Goal: Transaction & Acquisition: Obtain resource

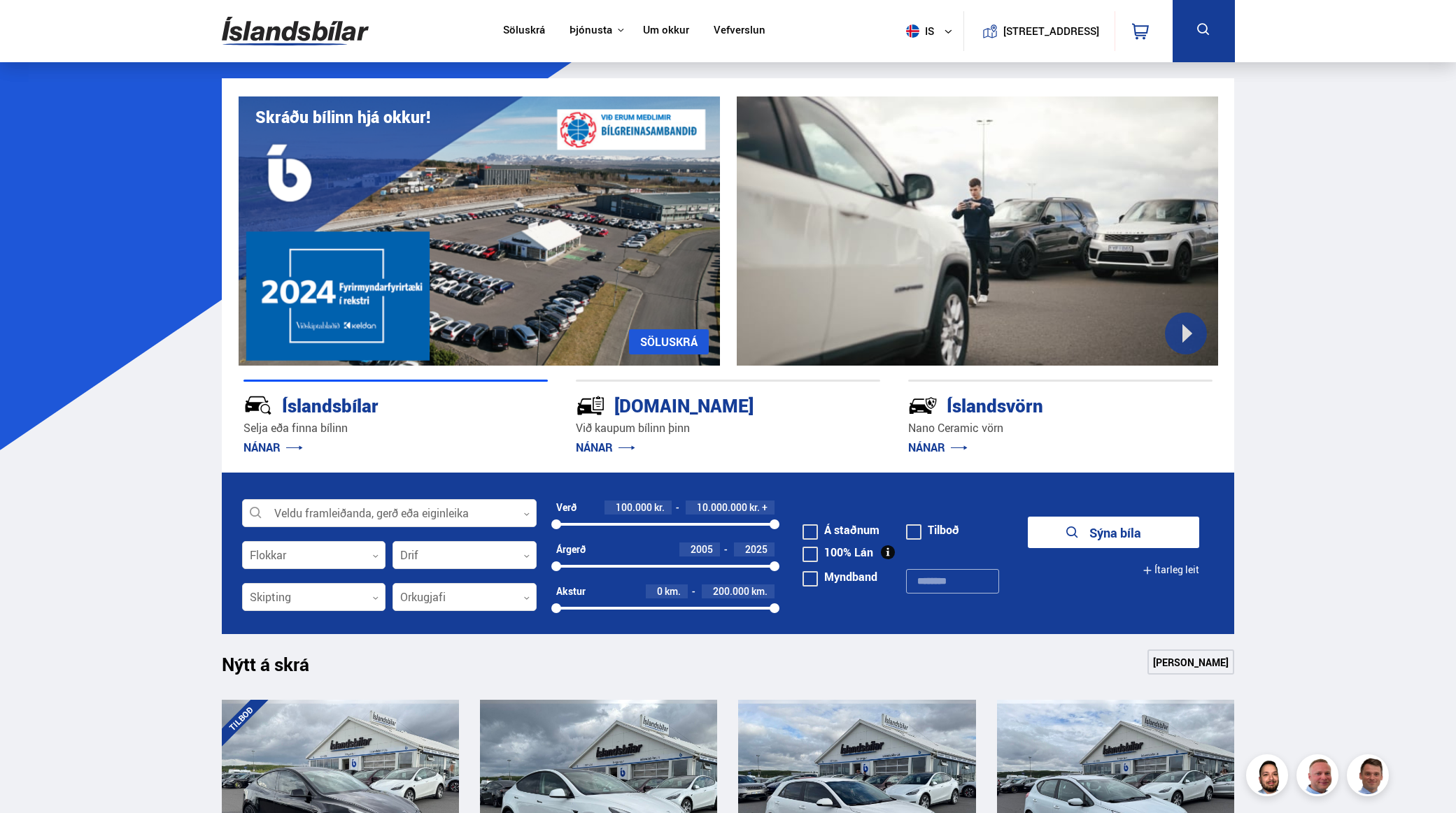
click at [967, 228] on div at bounding box center [978, 231] width 481 height 269
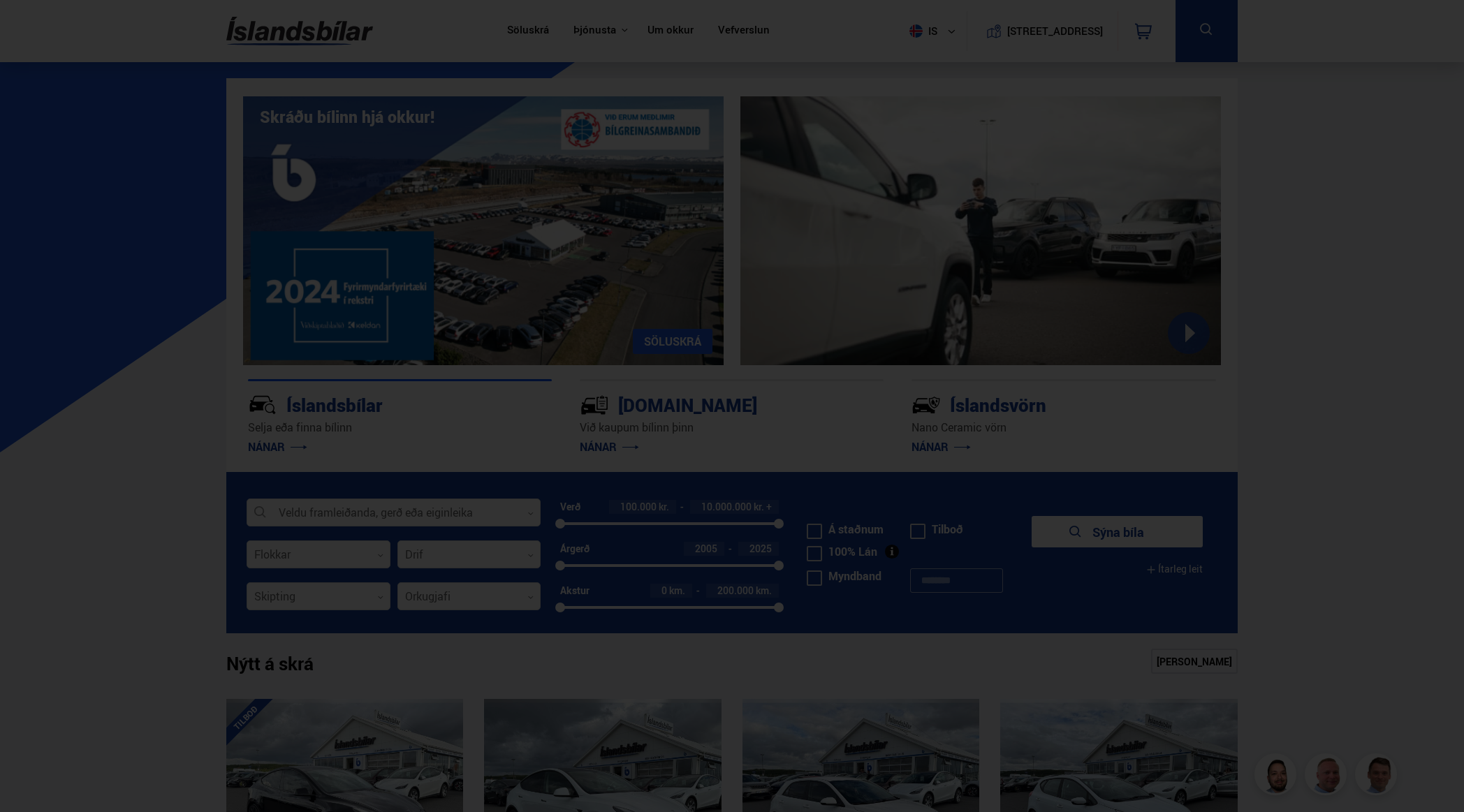
click at [1288, 77] on div at bounding box center [732, 406] width 1464 height 812
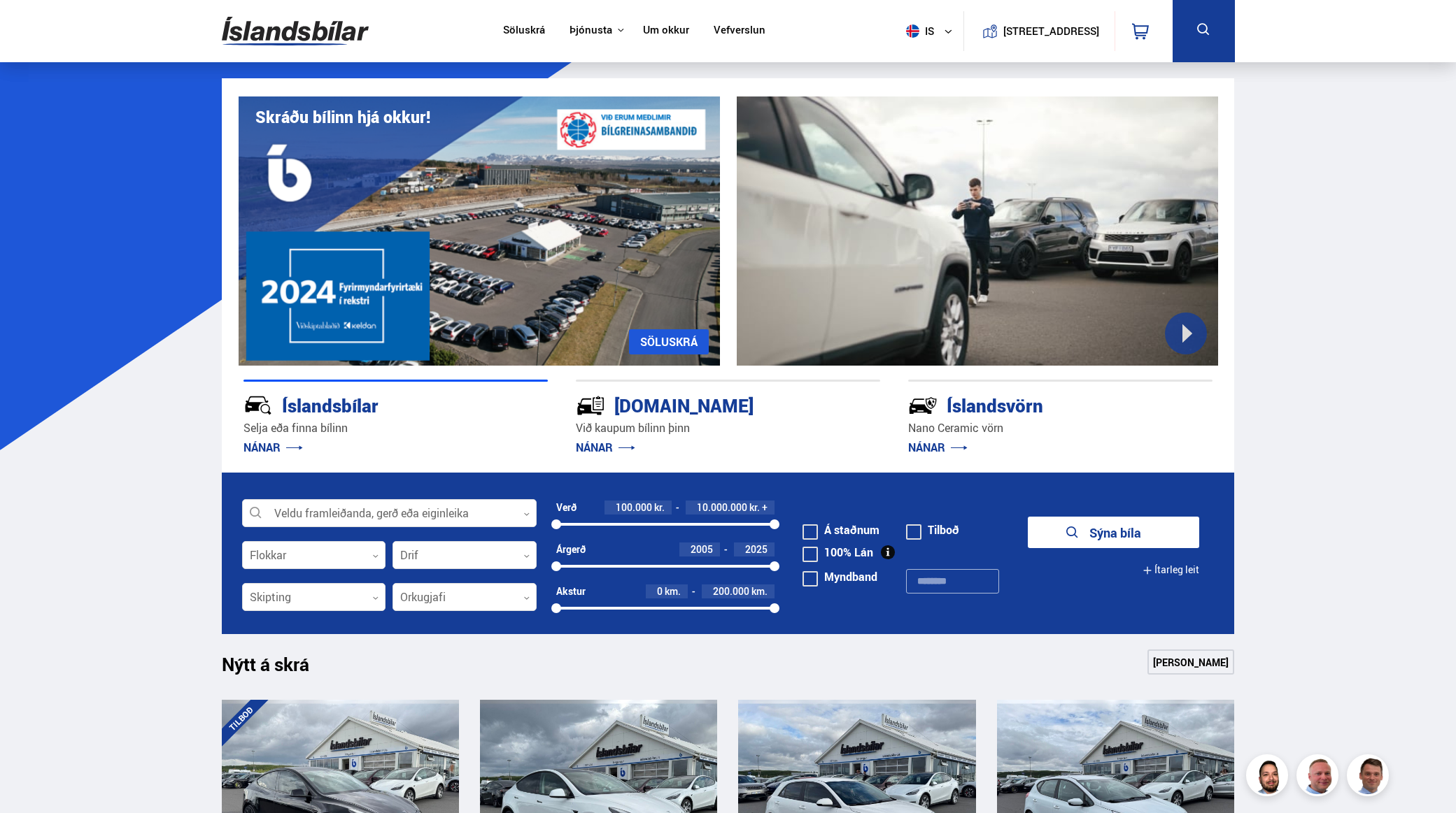
click at [650, 408] on div "[DOMAIN_NAME]" at bounding box center [703, 405] width 255 height 25
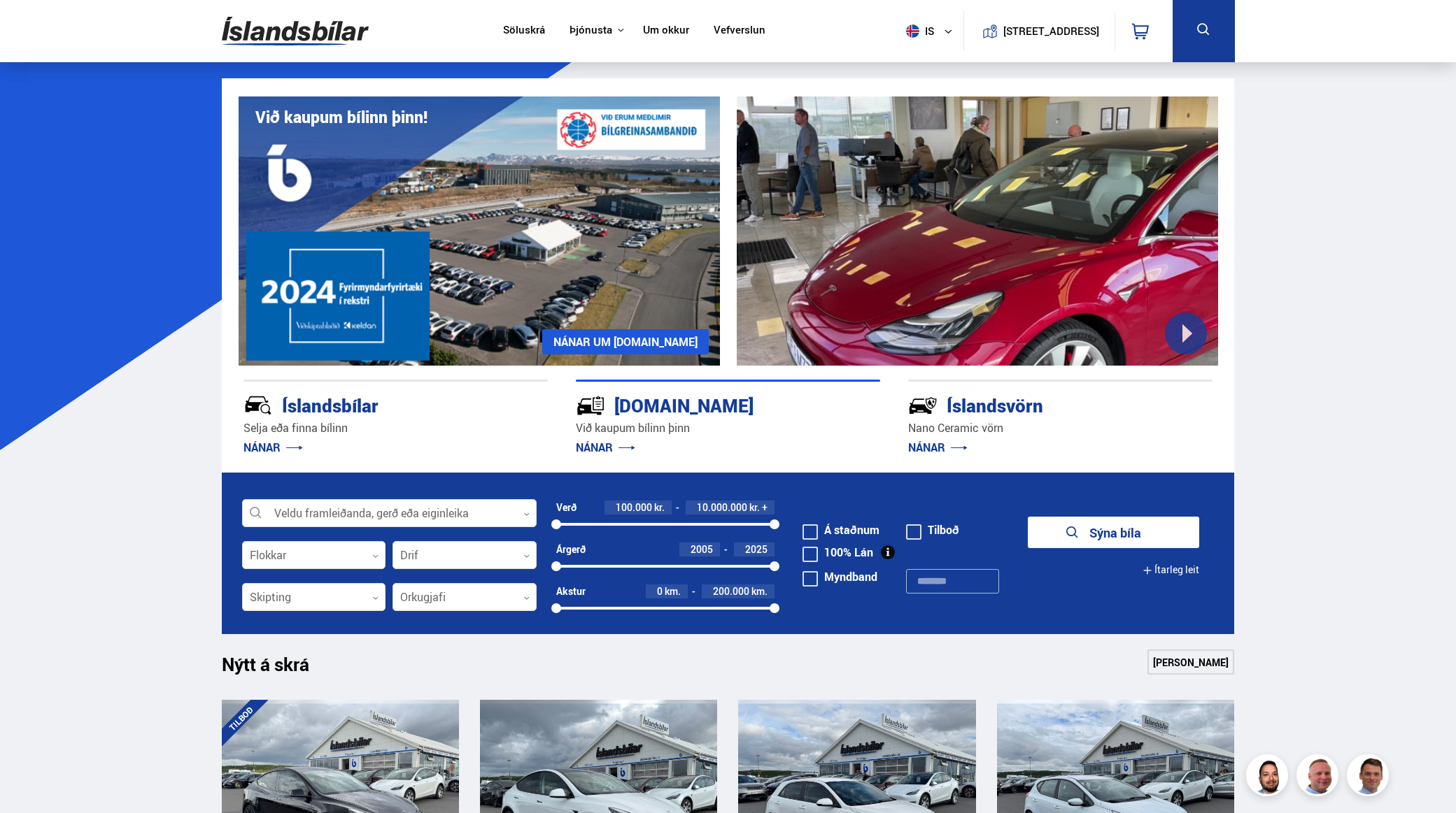
click at [598, 447] on link "NÁNAR" at bounding box center [606, 447] width 60 height 15
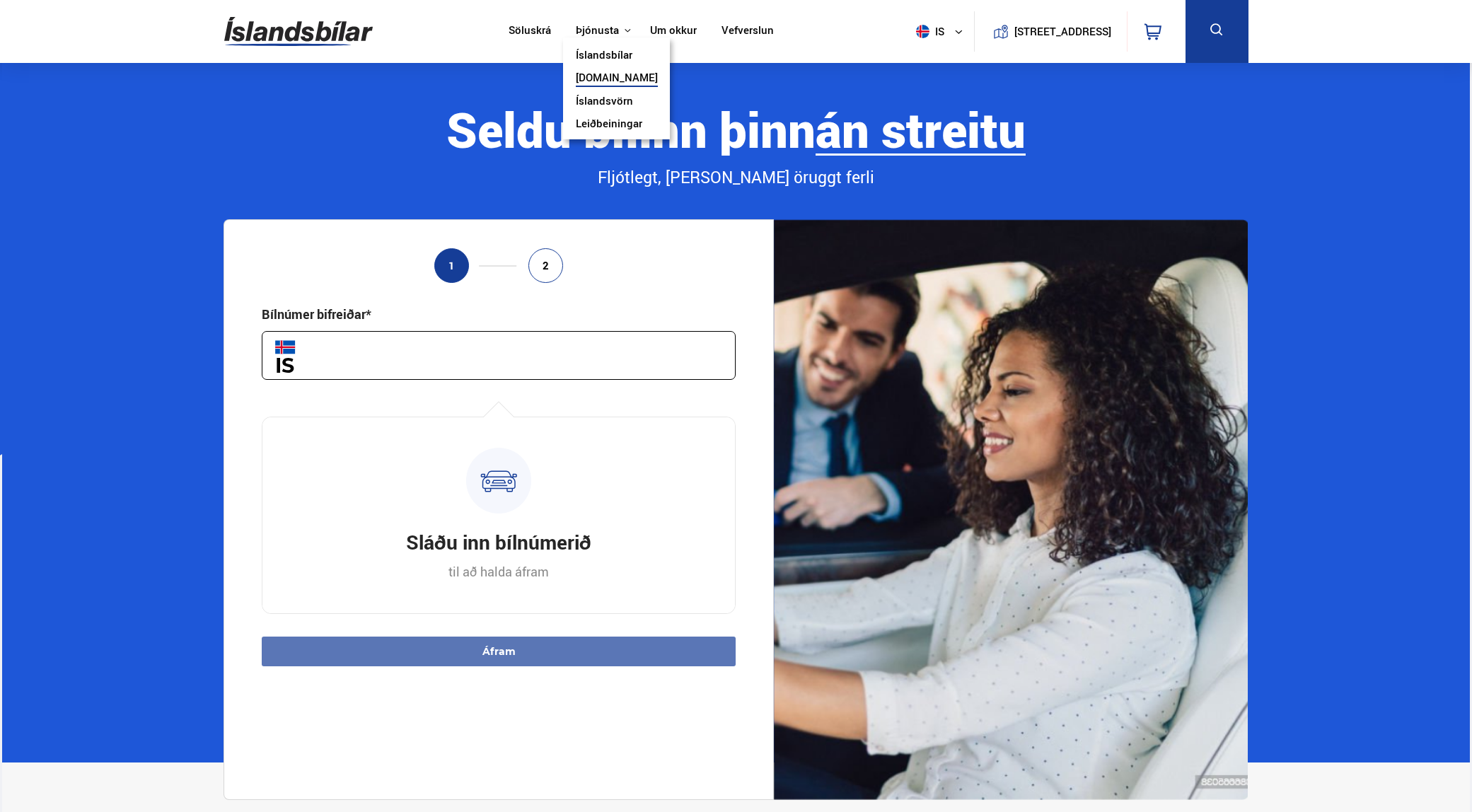
click at [596, 77] on link "[DOMAIN_NAME]" at bounding box center [617, 78] width 82 height 15
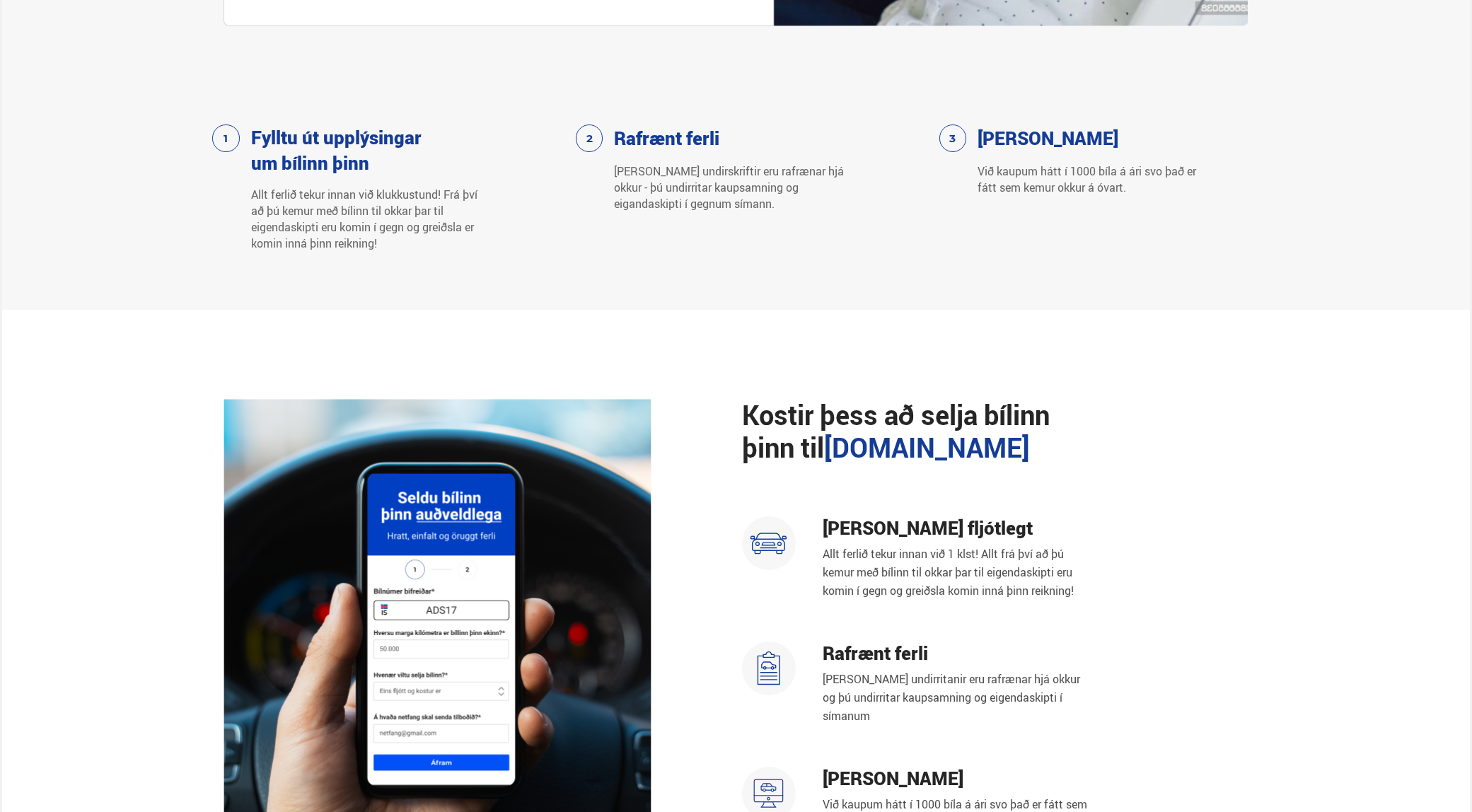
scroll to position [550, 0]
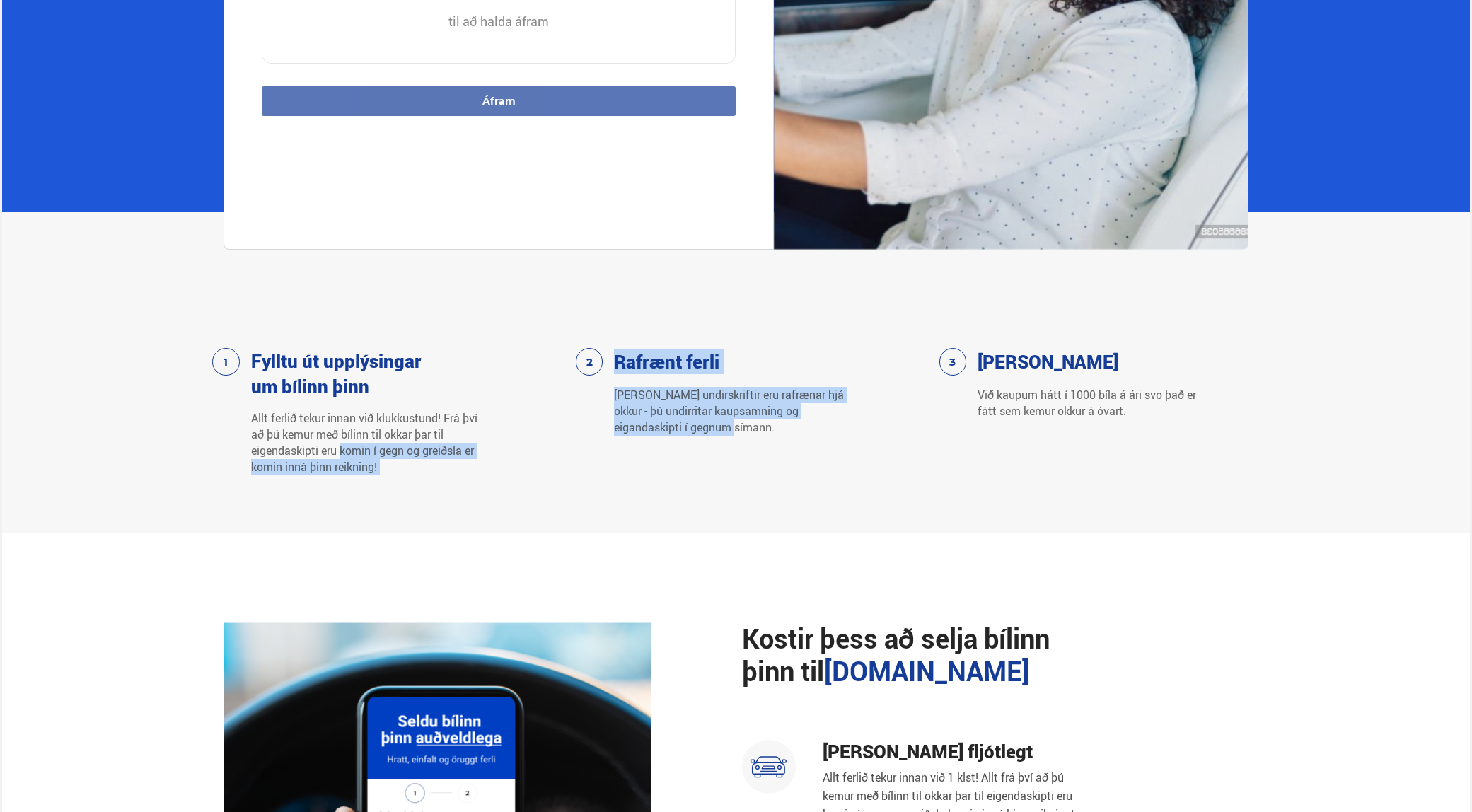
drag, startPoint x: 350, startPoint y: 452, endPoint x: 609, endPoint y: 457, distance: 259.0
click at [609, 457] on div "Fylltu út upplýsingar um bílinn þinn Allt ferlið tekur innan við klukkustund! F…" at bounding box center [736, 411] width 1047 height 127
drag, startPoint x: 734, startPoint y: 447, endPoint x: 870, endPoint y: 461, distance: 136.7
click at [736, 447] on div "Rafrænt [PERSON_NAME] undirskriftir eru rafrænar hjá okkur - þú undirritar kaup…" at bounding box center [736, 411] width 320 height 127
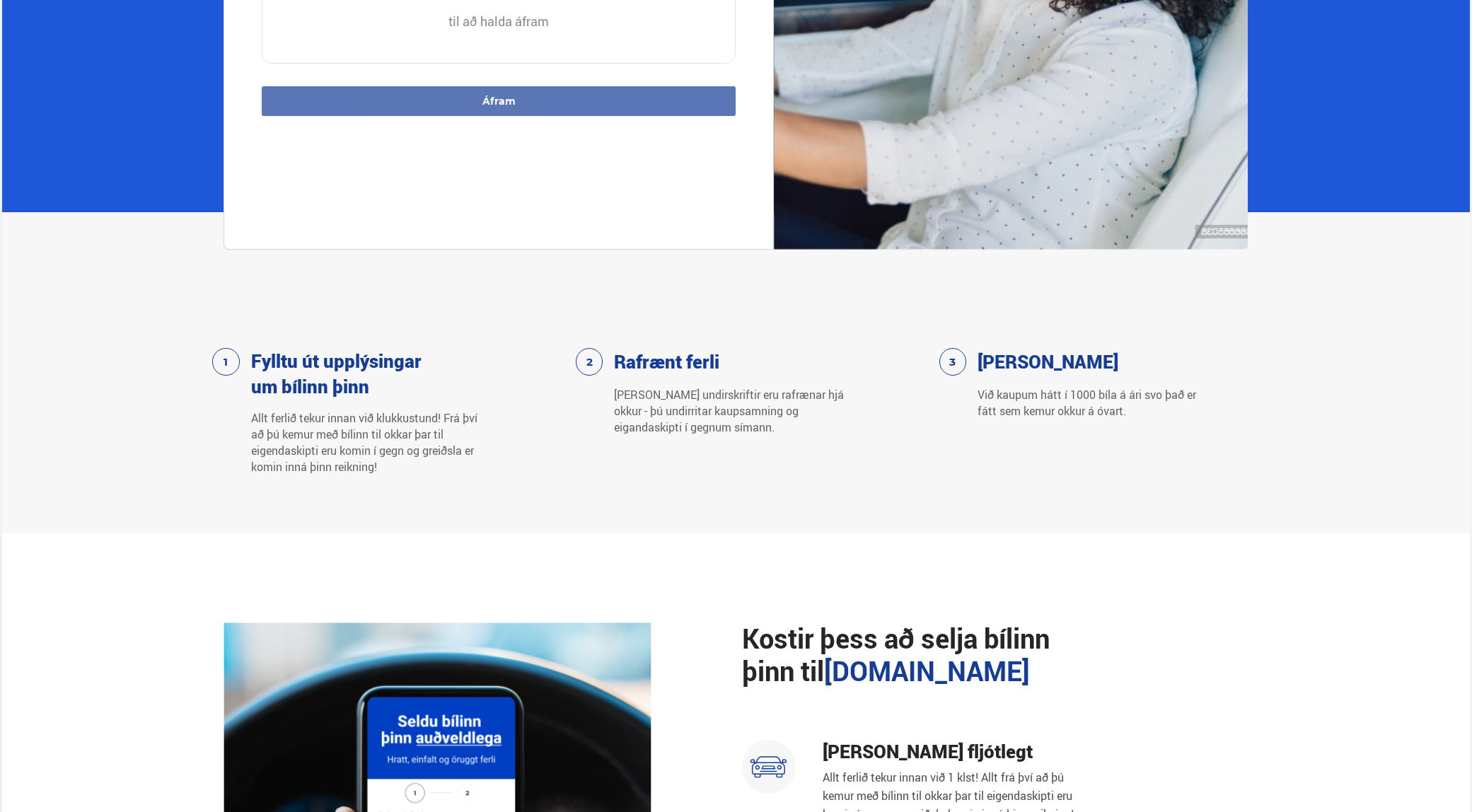
drag, startPoint x: 992, startPoint y: 414, endPoint x: 1130, endPoint y: 457, distance: 144.5
click at [1122, 453] on div "[PERSON_NAME] Við kaupum [PERSON_NAME] í 1000 bíla á ári svo [PERSON_NAME] [PER…" at bounding box center [1099, 411] width 320 height 127
click at [1132, 457] on div "[PERSON_NAME] Við kaupum [PERSON_NAME] í 1000 bíla á ári svo [PERSON_NAME] [PER…" at bounding box center [1099, 411] width 320 height 127
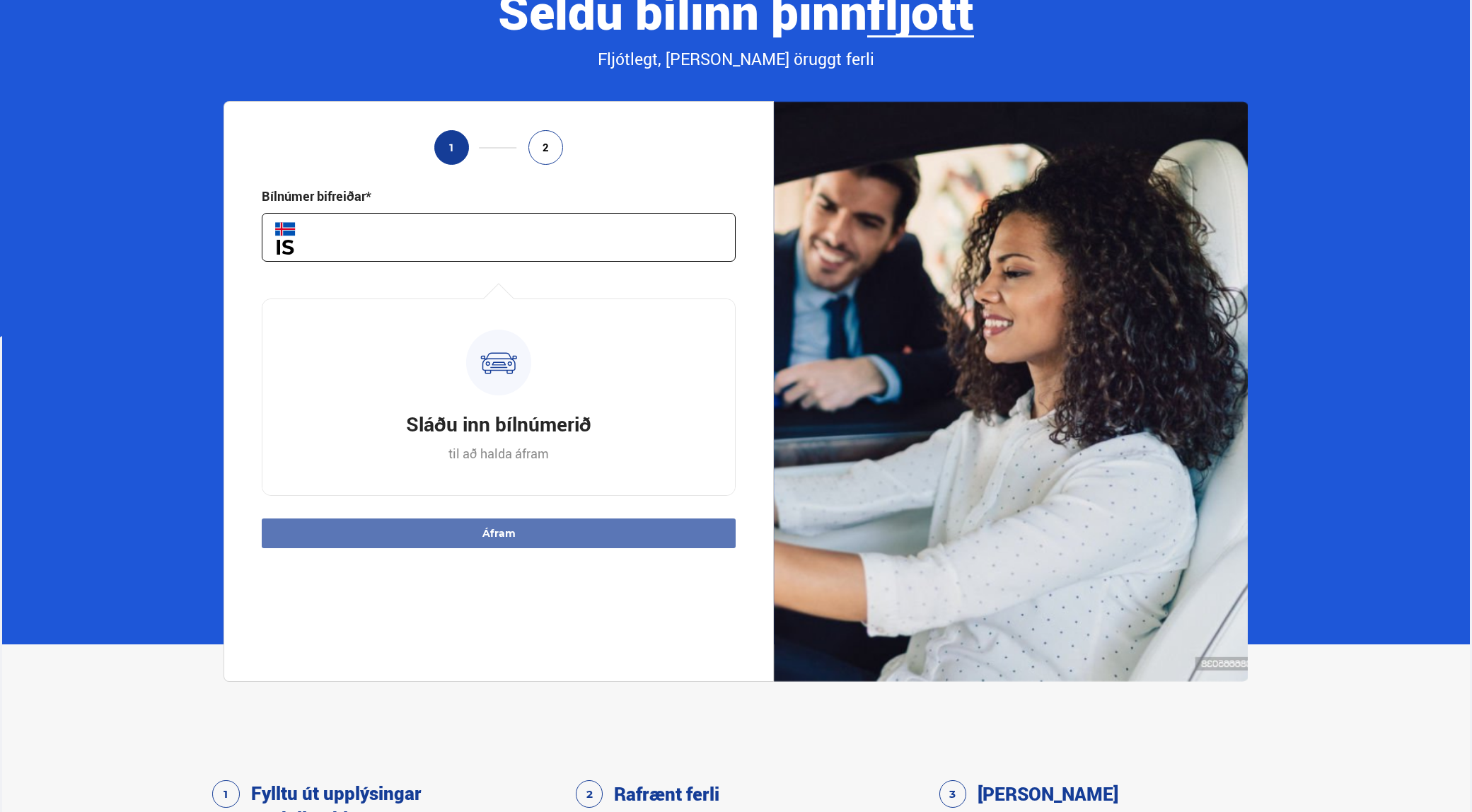
scroll to position [0, 0]
